Goal: Task Accomplishment & Management: Manage account settings

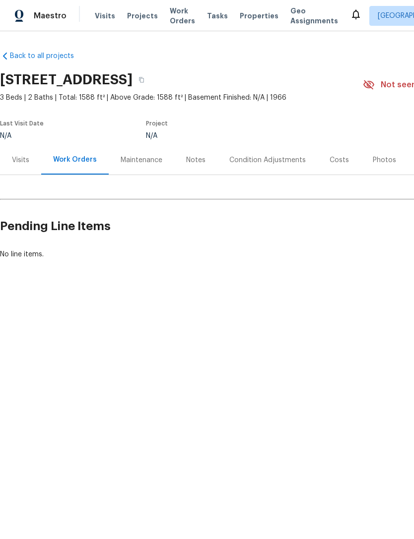
click at [244, 20] on span "Properties" at bounding box center [259, 16] width 39 height 10
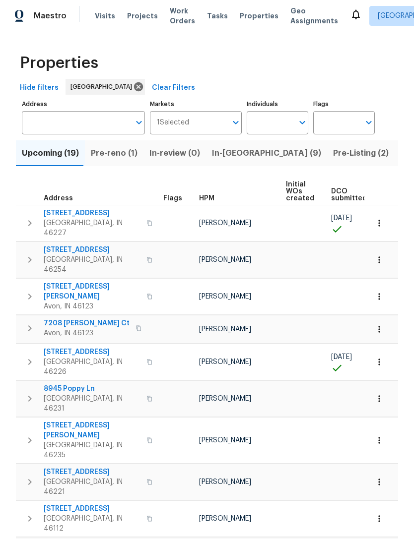
click at [268, 125] on input "Individuals" at bounding box center [270, 122] width 47 height 23
type input "[PERSON_NAME]"
click at [292, 155] on li "[PERSON_NAME]" at bounding box center [278, 154] width 46 height 21
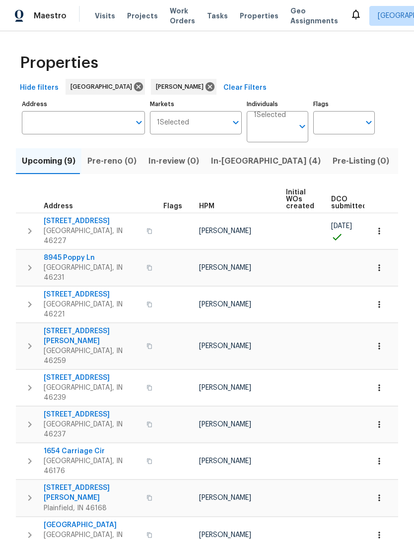
click at [100, 14] on span "Visits" at bounding box center [105, 16] width 20 height 10
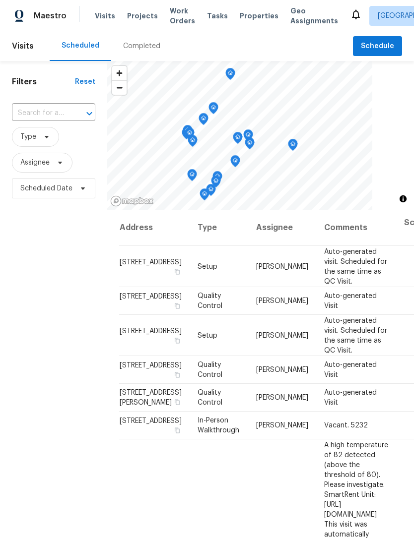
click at [32, 115] on input "text" at bounding box center [40, 113] width 56 height 15
type input "6546 [GEOGRAPHIC_DATA]"
click at [37, 144] on li "[STREET_ADDRESS]" at bounding box center [52, 136] width 83 height 16
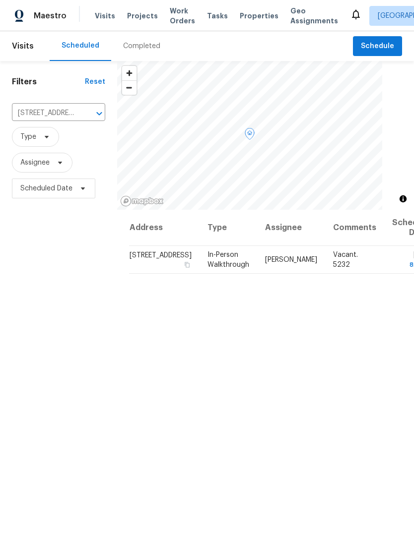
click at [0, 0] on icon at bounding box center [0, 0] width 0 height 0
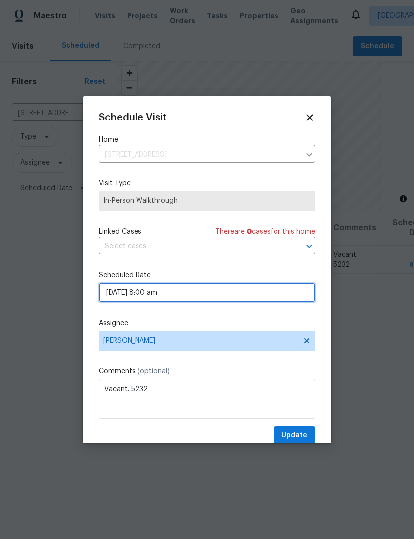
click at [115, 296] on input "[DATE] 8:00 am" at bounding box center [207, 293] width 216 height 20
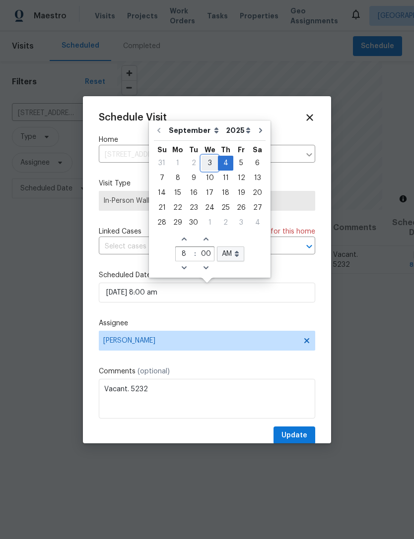
click at [205, 165] on div "3" at bounding box center [209, 163] width 16 height 14
type input "[DATE] 8:00 am"
type input "3"
type input "51"
select select "pm"
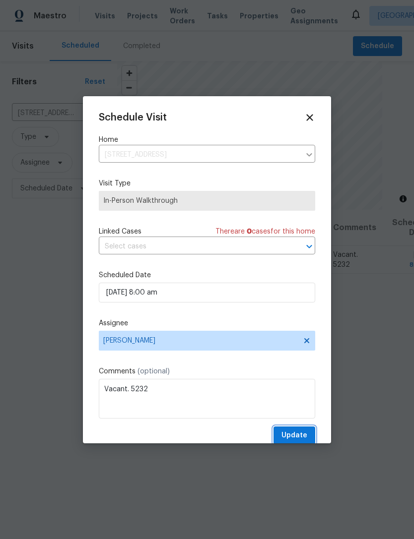
click at [306, 433] on span "Update" at bounding box center [294, 436] width 26 height 12
